Goal: Transaction & Acquisition: Purchase product/service

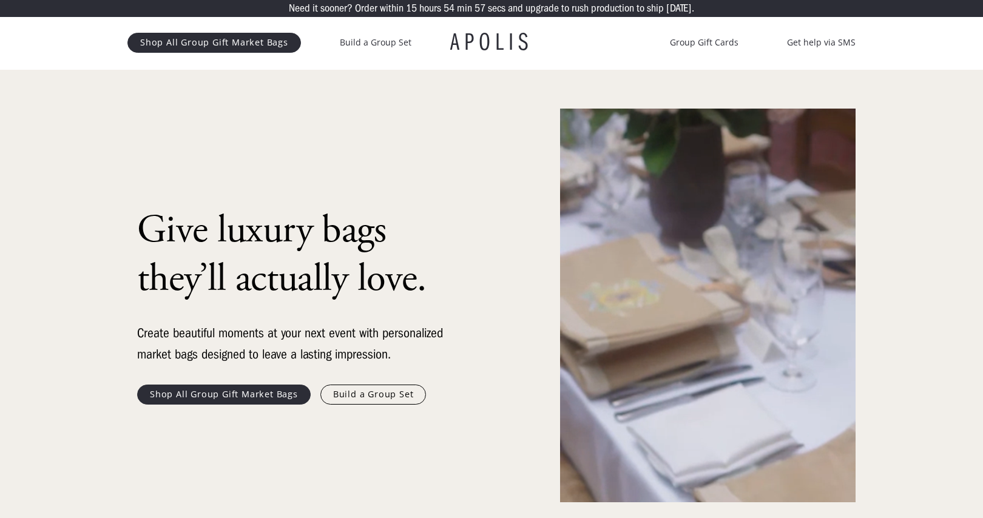
click at [241, 397] on link "Shop All Group Gift Market Bags" at bounding box center [224, 394] width 174 height 19
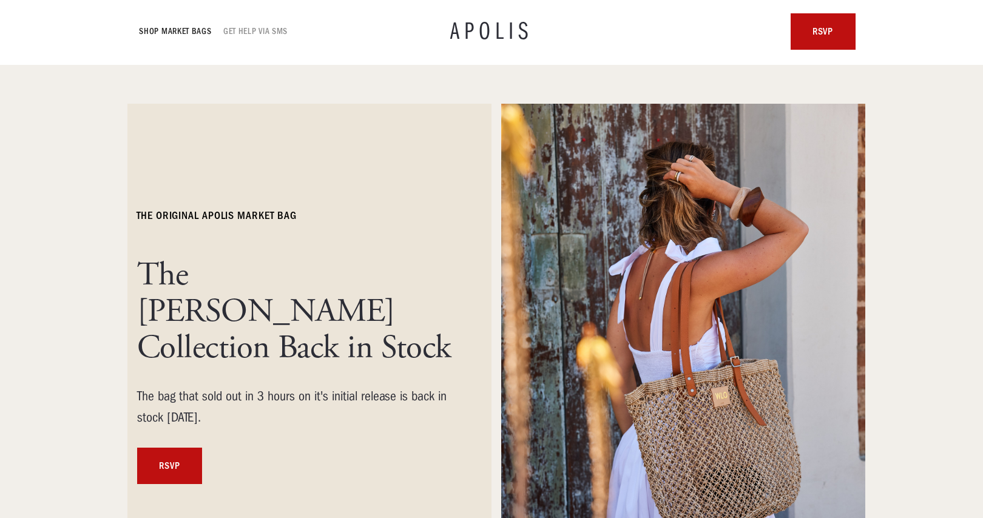
click at [255, 31] on link "GET HELP VIA SMS" at bounding box center [256, 31] width 64 height 15
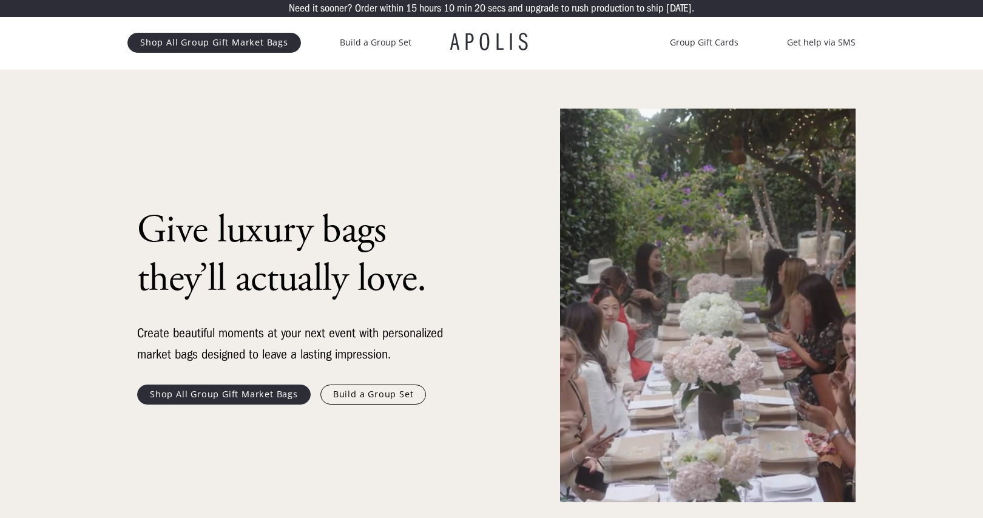
click at [275, 394] on link "Shop All Group Gift Market Bags" at bounding box center [224, 394] width 174 height 19
